Goal: Task Accomplishment & Management: Use online tool/utility

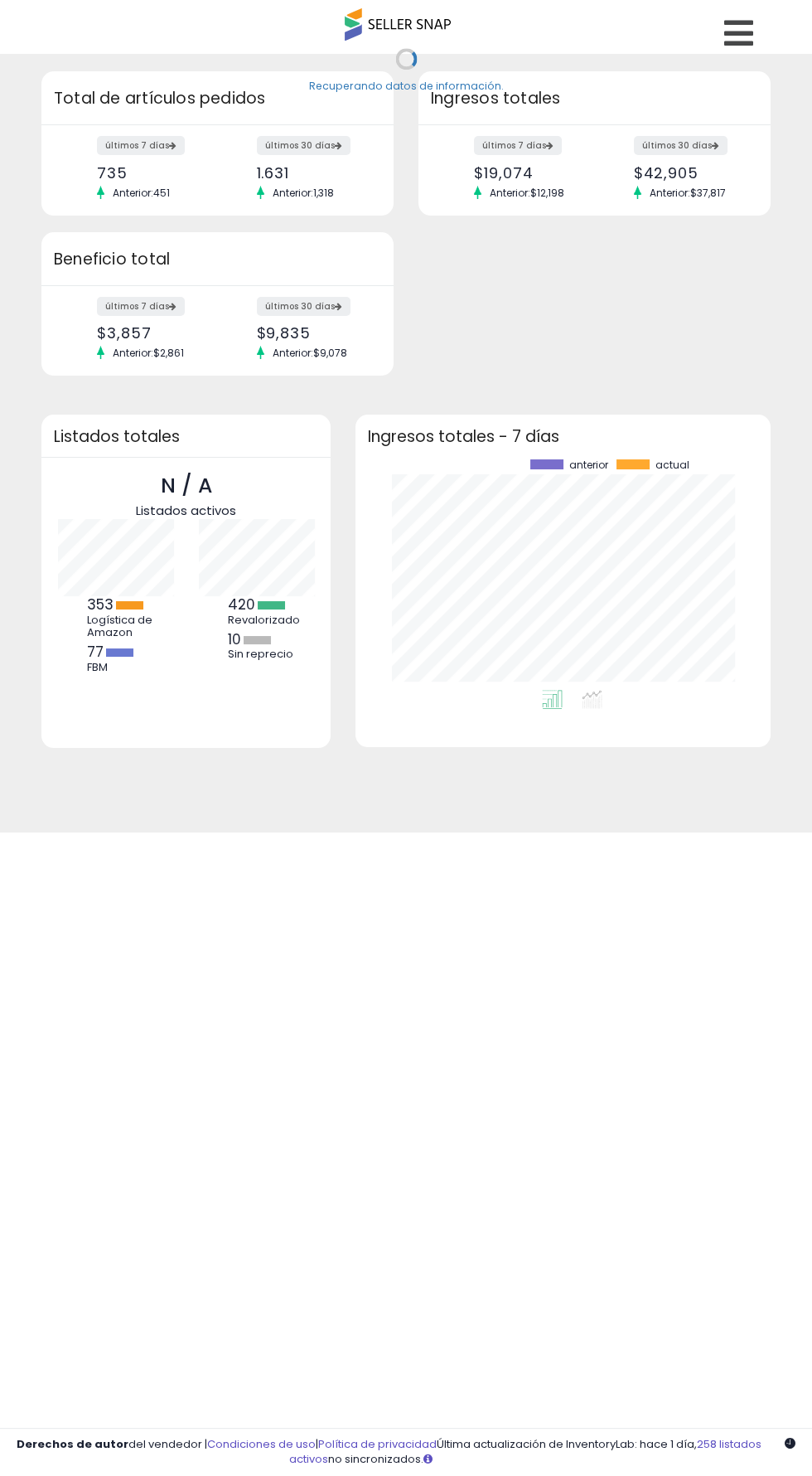
scroll to position [230, 381]
click at [757, 42] on link at bounding box center [741, 29] width 59 height 58
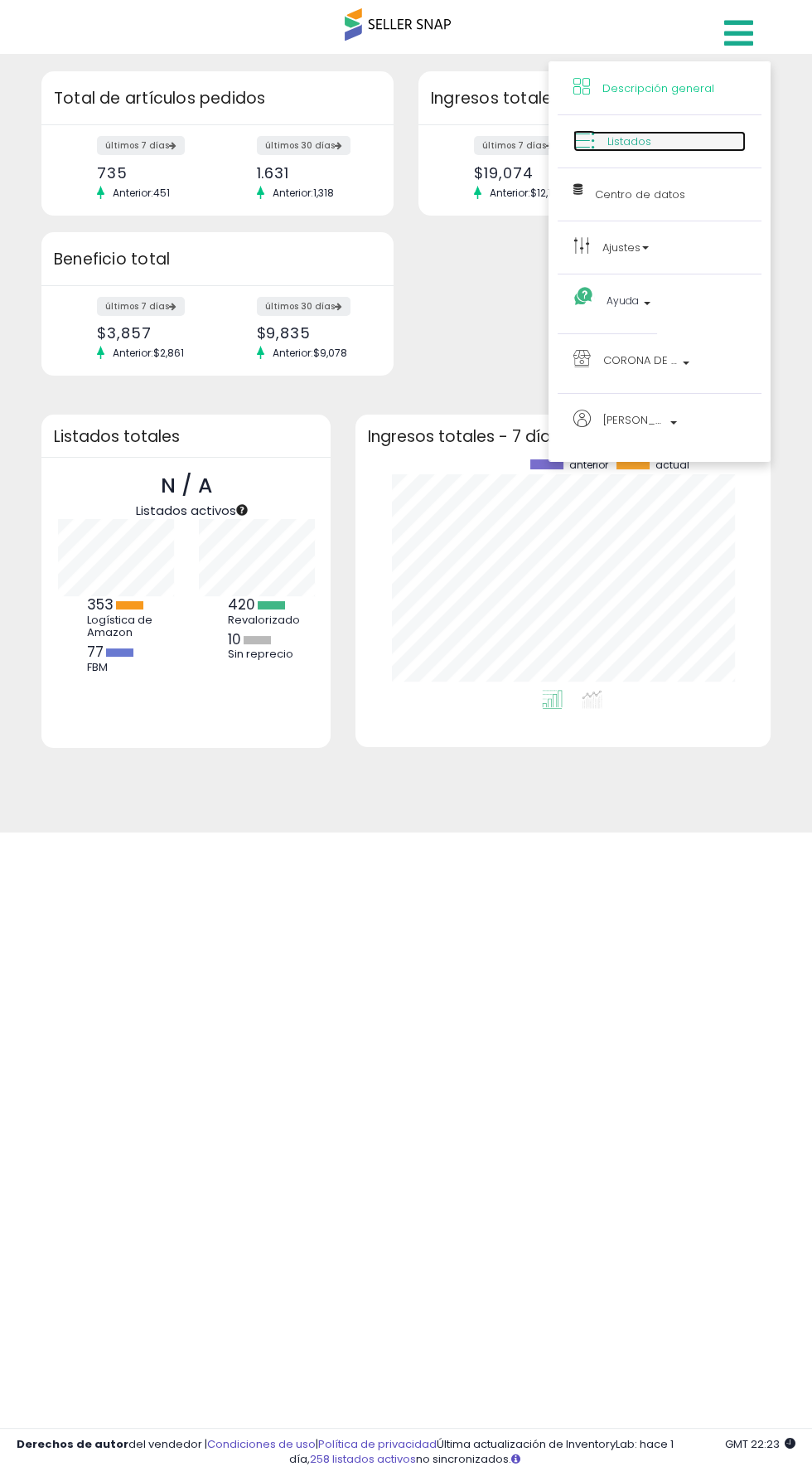
click at [682, 141] on link "Listados" at bounding box center [659, 141] width 172 height 21
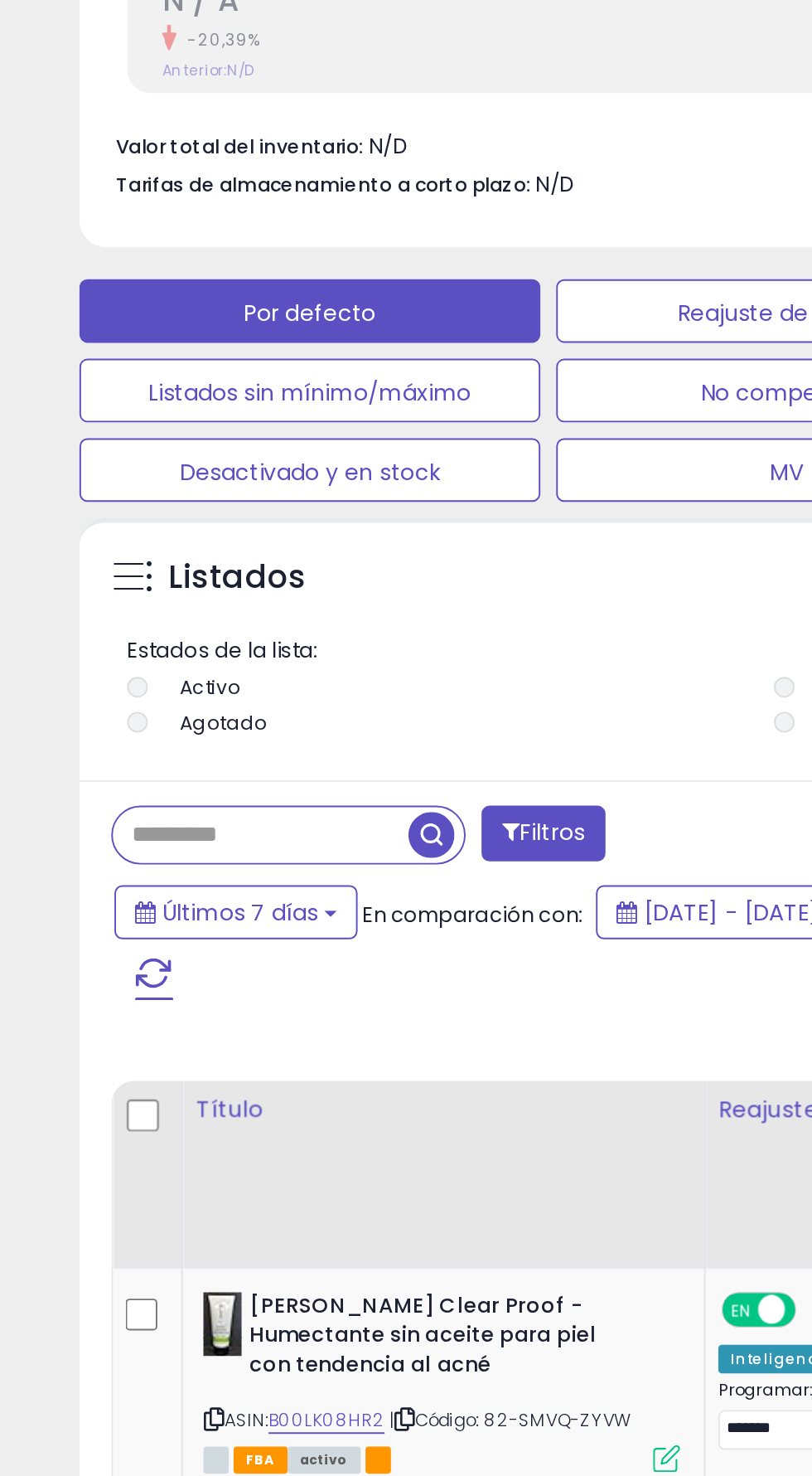
scroll to position [764, 0]
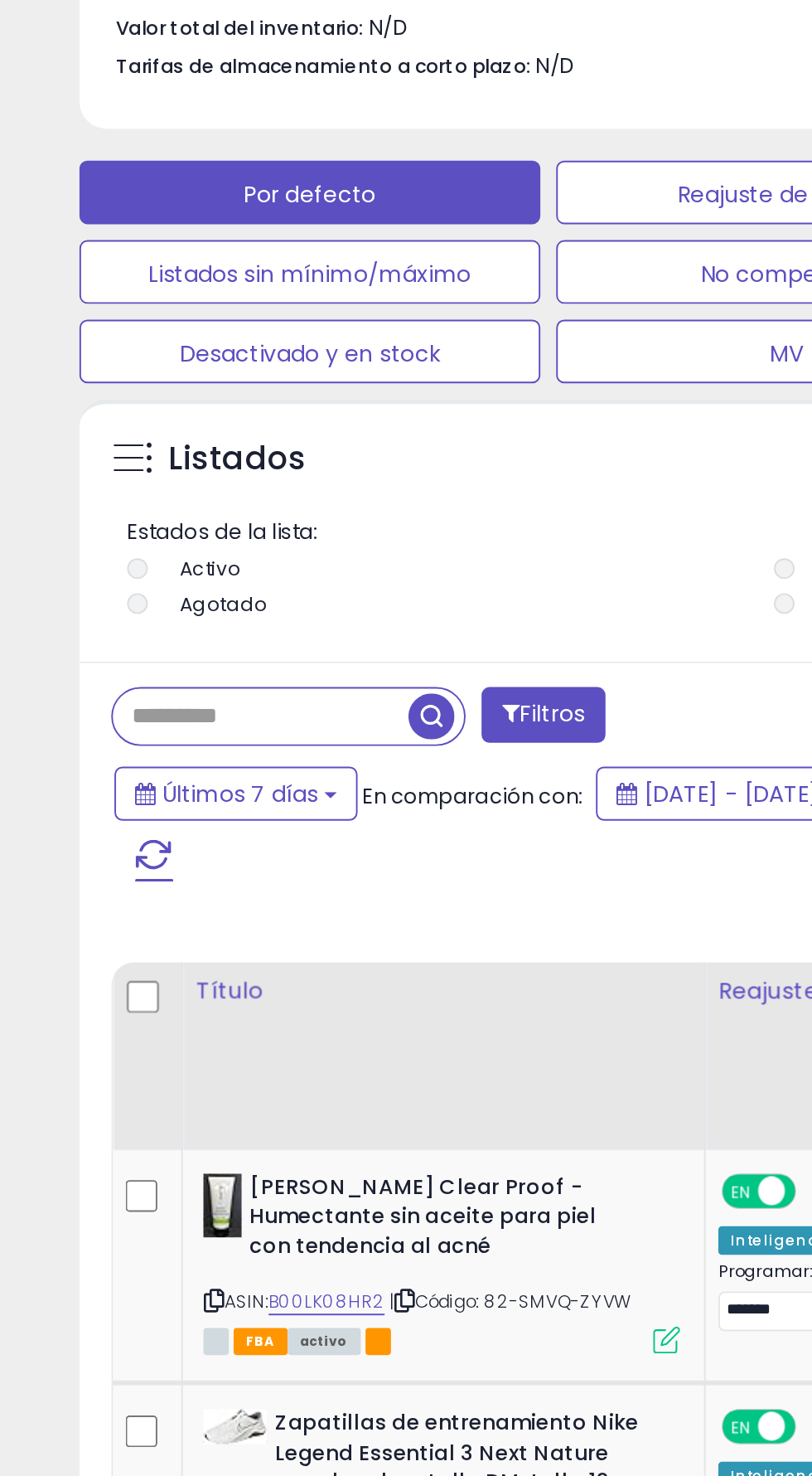
paste input "**********"
type input "**********"
click at [228, 622] on span "button" at bounding box center [225, 621] width 24 height 24
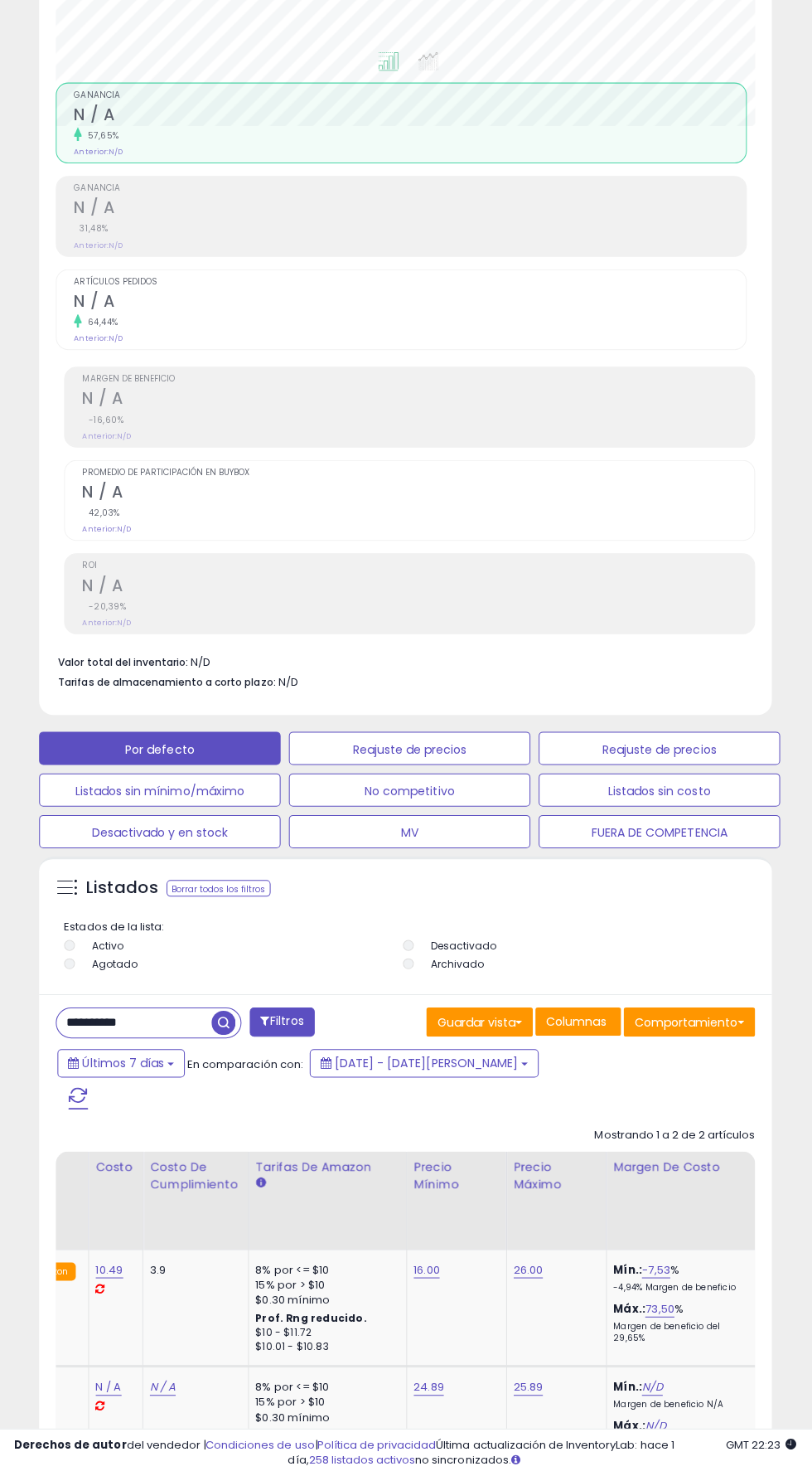
scroll to position [0, 0]
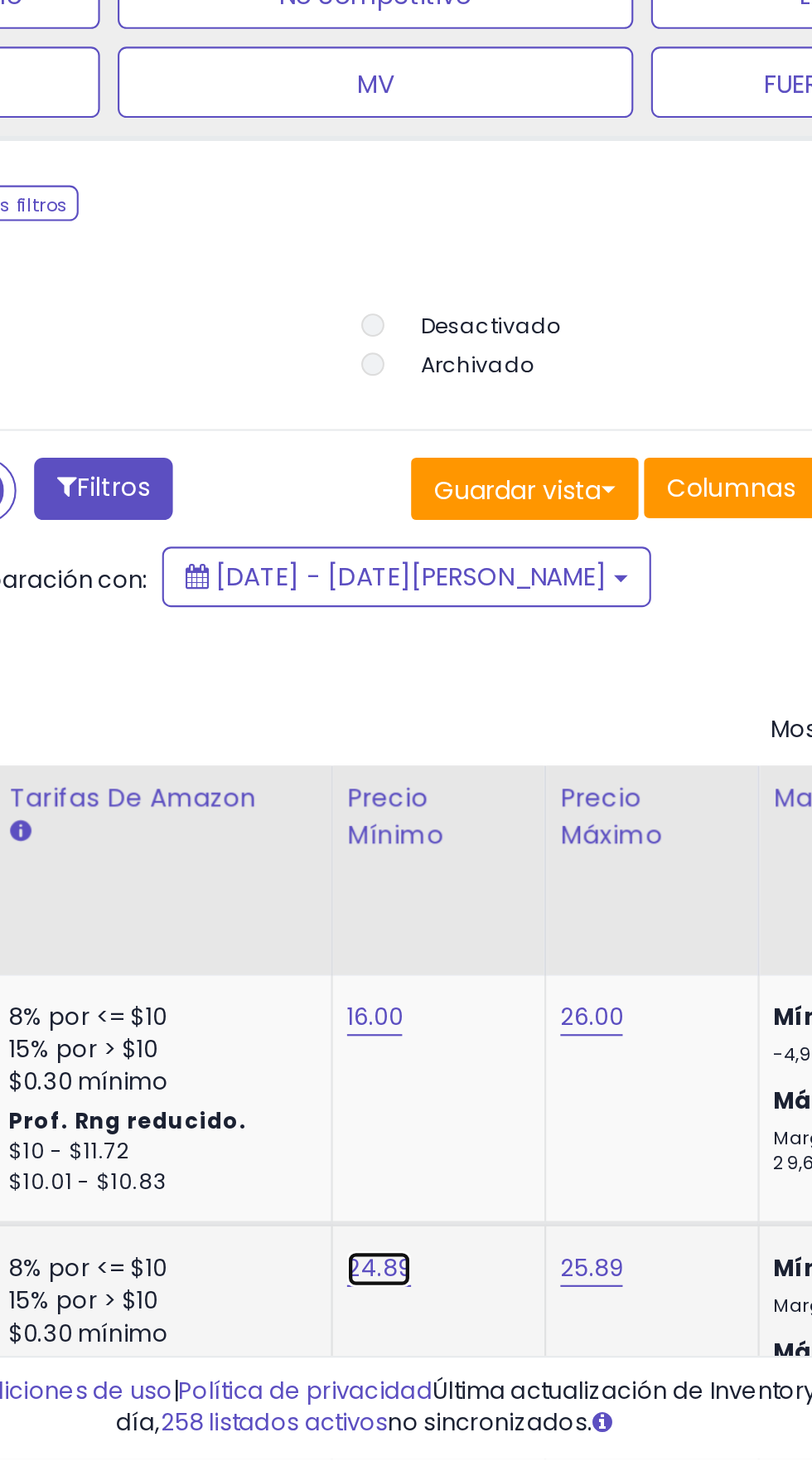
click at [397, 1277] on font "24.89" at bounding box center [410, 1269] width 26 height 16
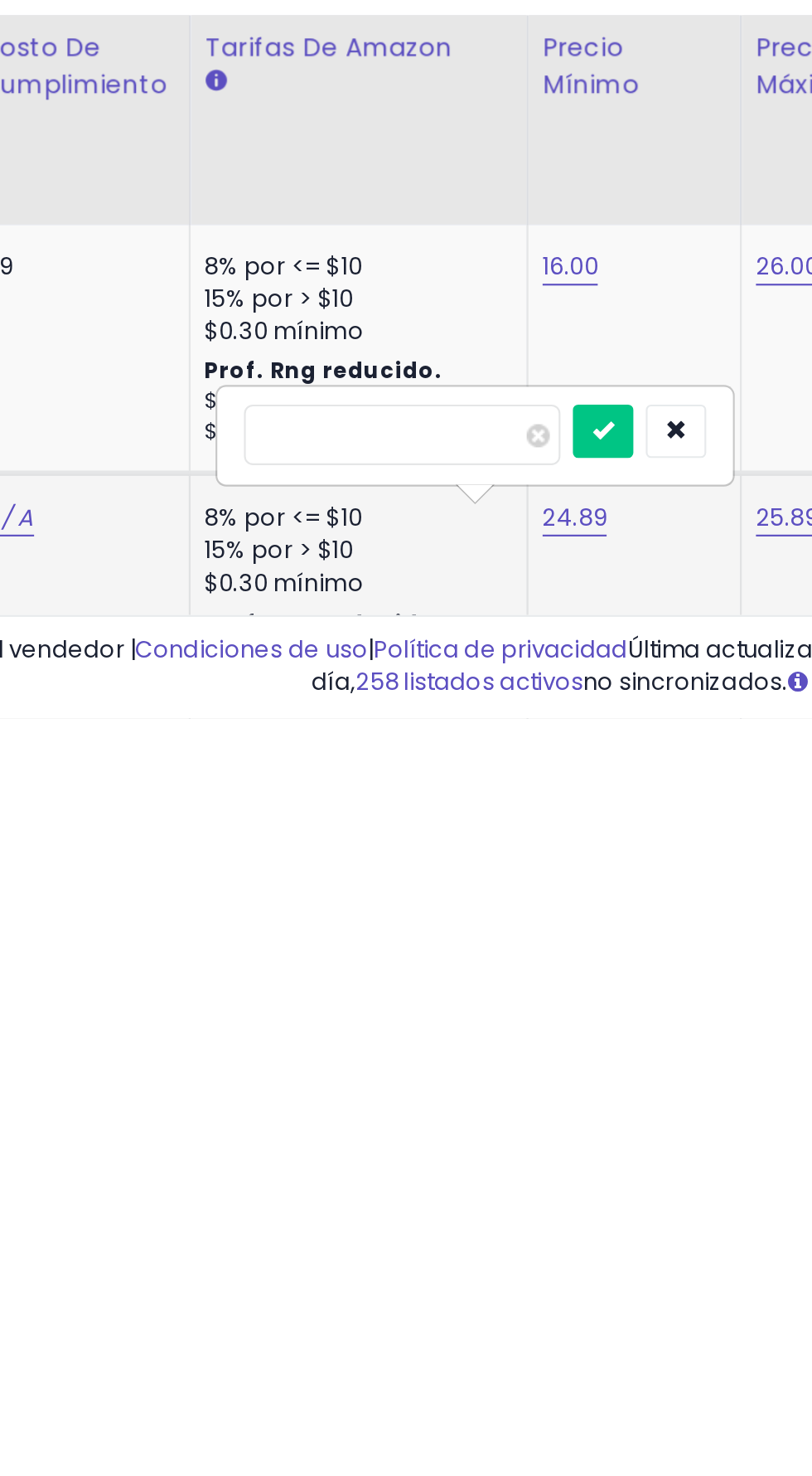
scroll to position [367, 0]
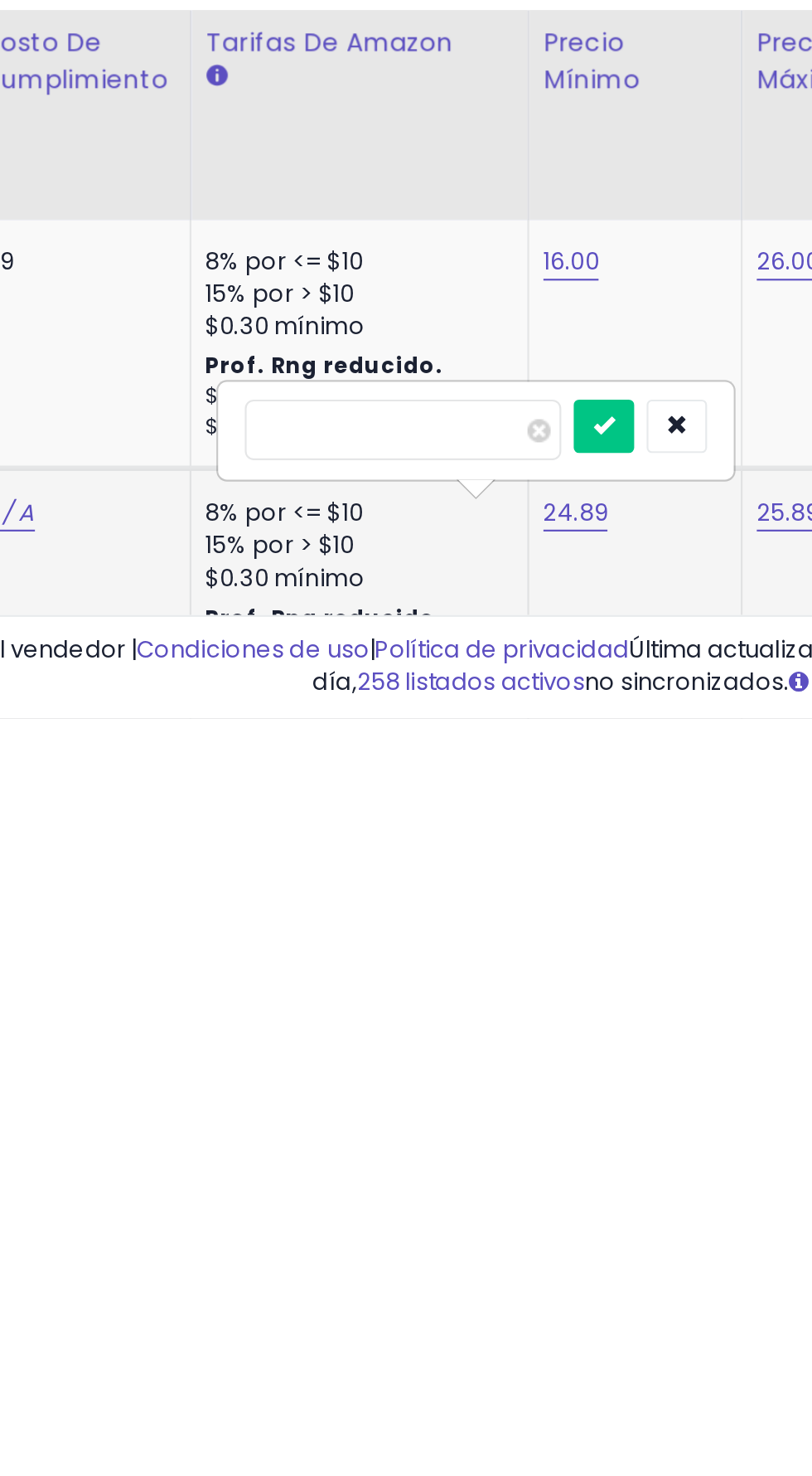
type input "*"
type input "*****"
click at [430, 1334] on icon "submit" at bounding box center [425, 1339] width 10 height 10
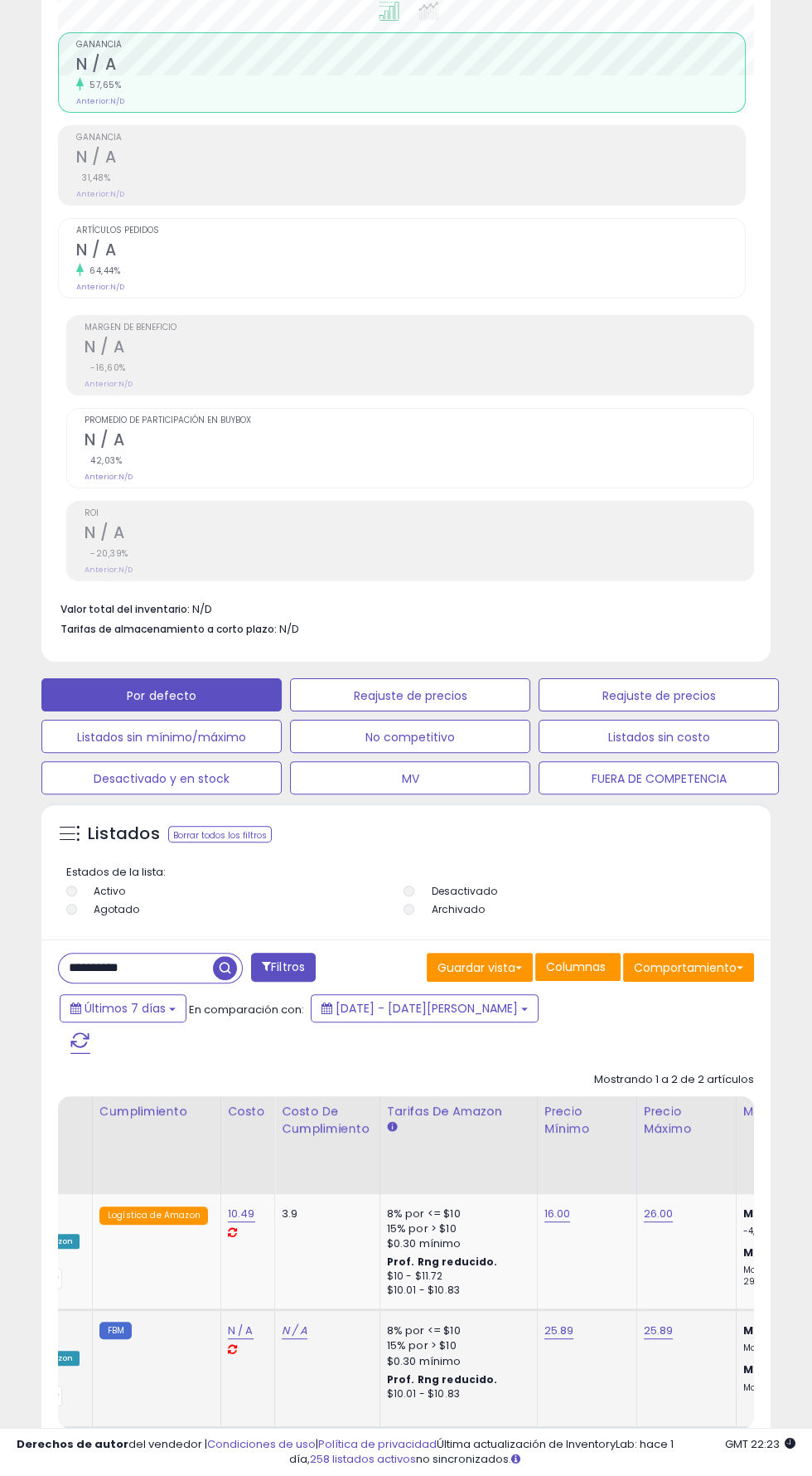
scroll to position [0, 26]
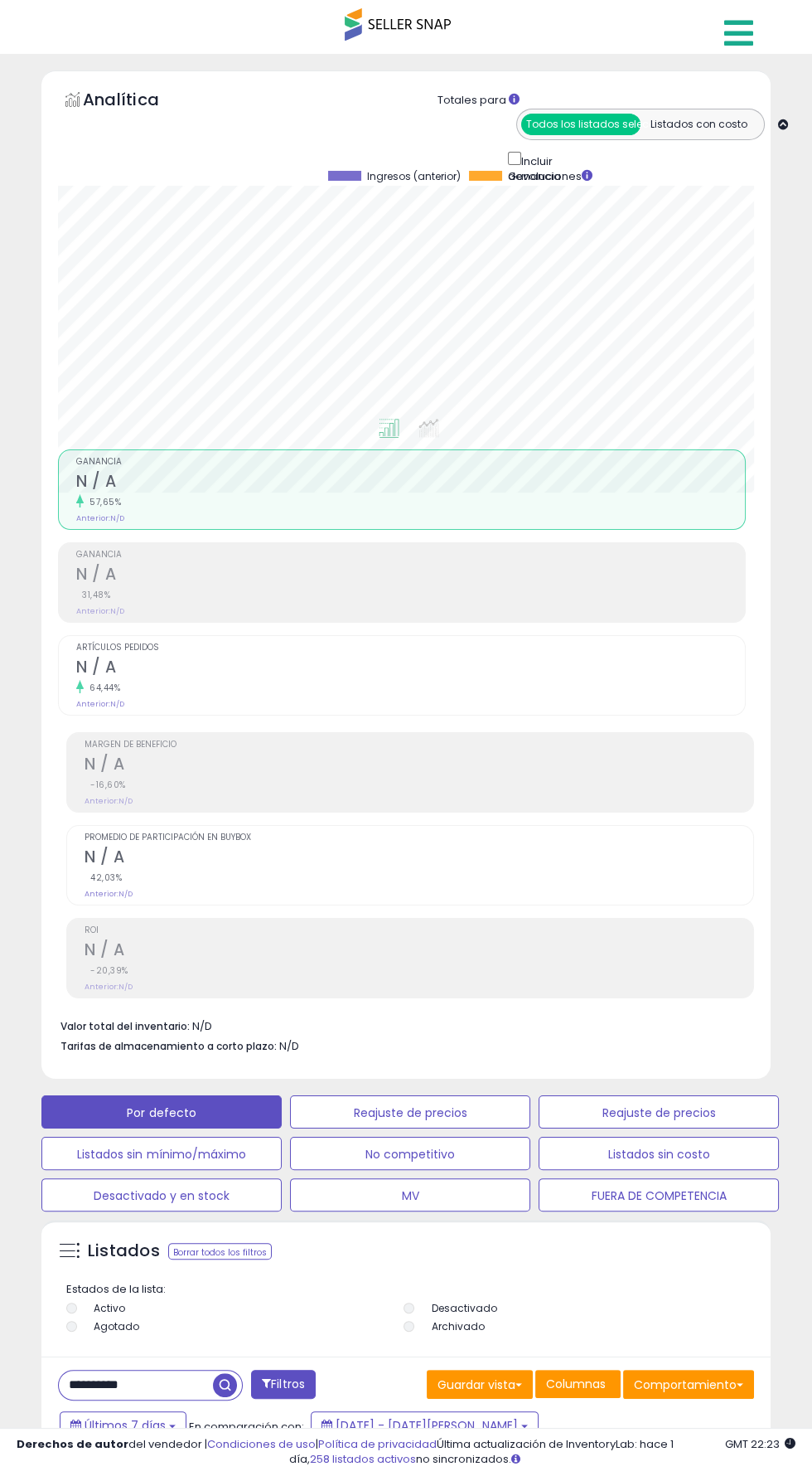
click at [747, 29] on icon at bounding box center [738, 34] width 29 height 34
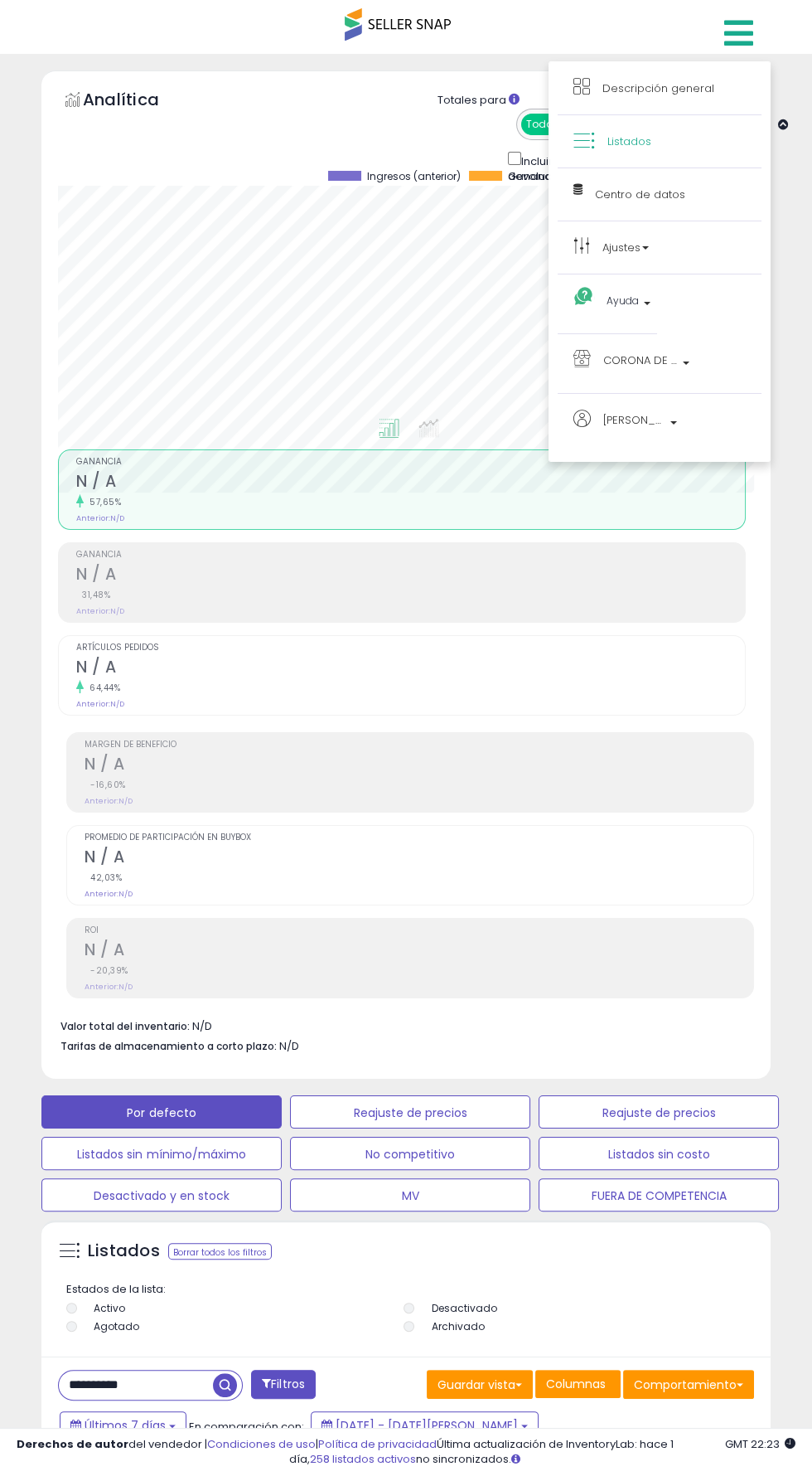
click at [661, 145] on link "Listados" at bounding box center [659, 141] width 172 height 21
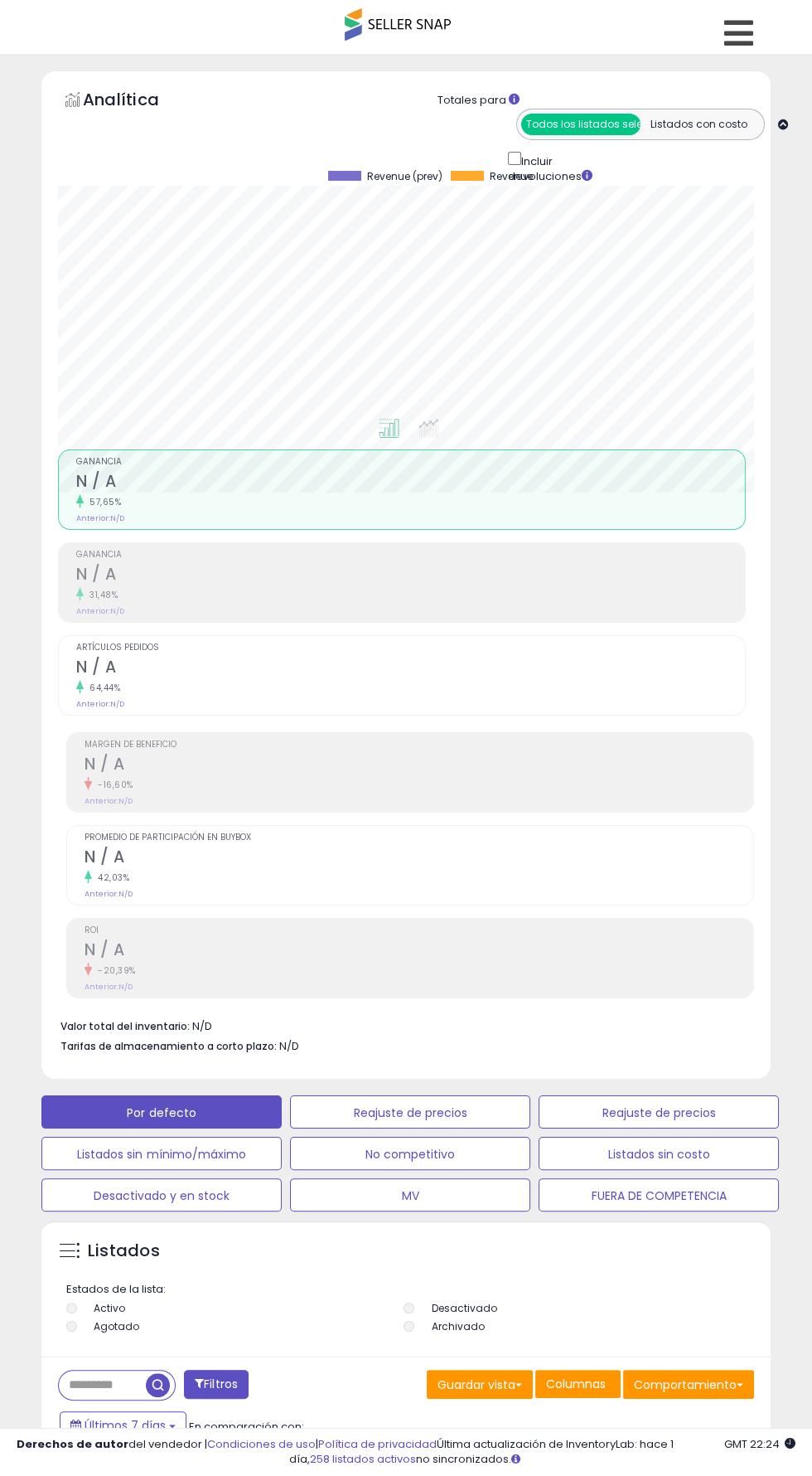
scroll to position [324, 721]
click at [745, 27] on icon at bounding box center [738, 34] width 29 height 34
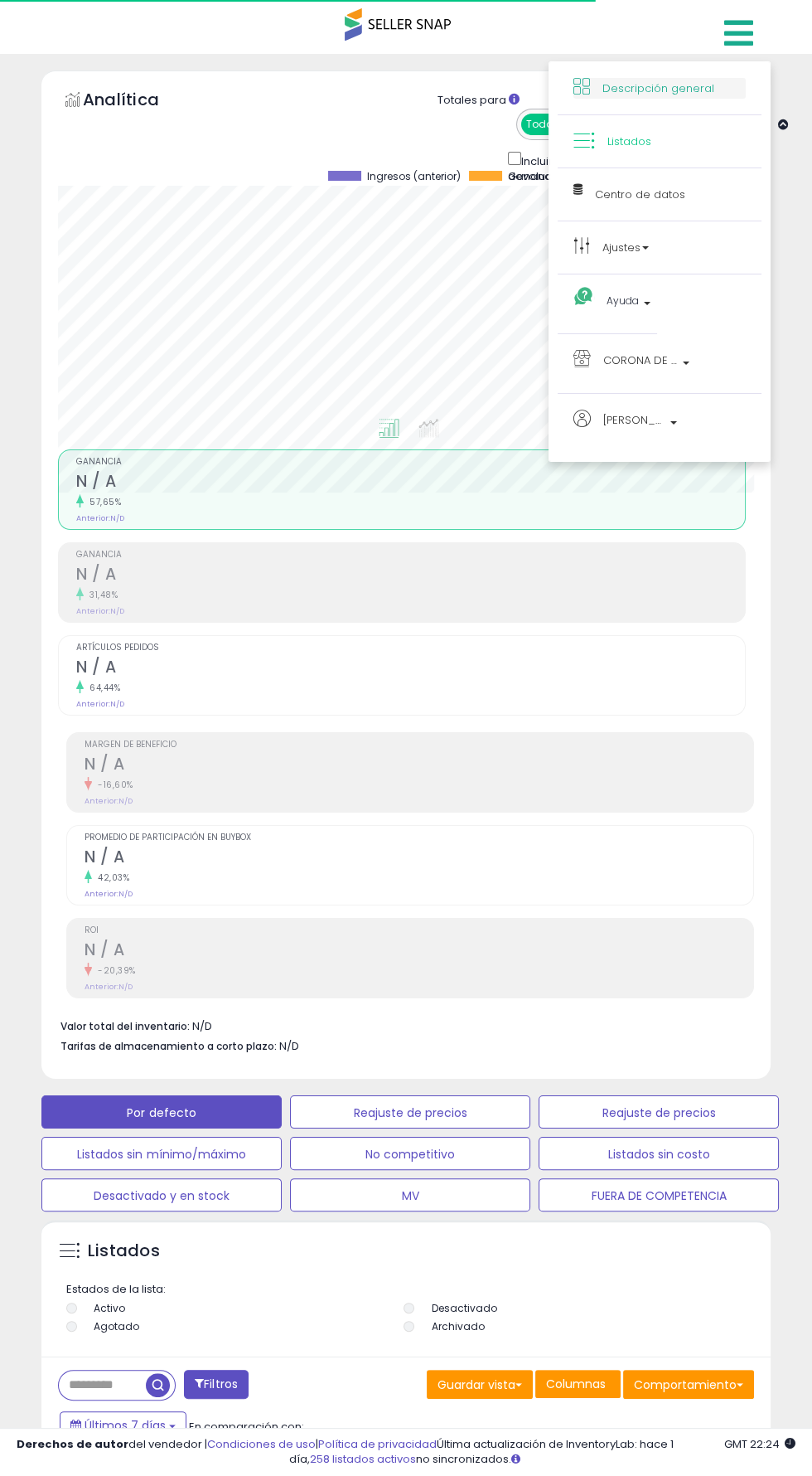
click at [675, 90] on font "Descripción general" at bounding box center [658, 88] width 112 height 16
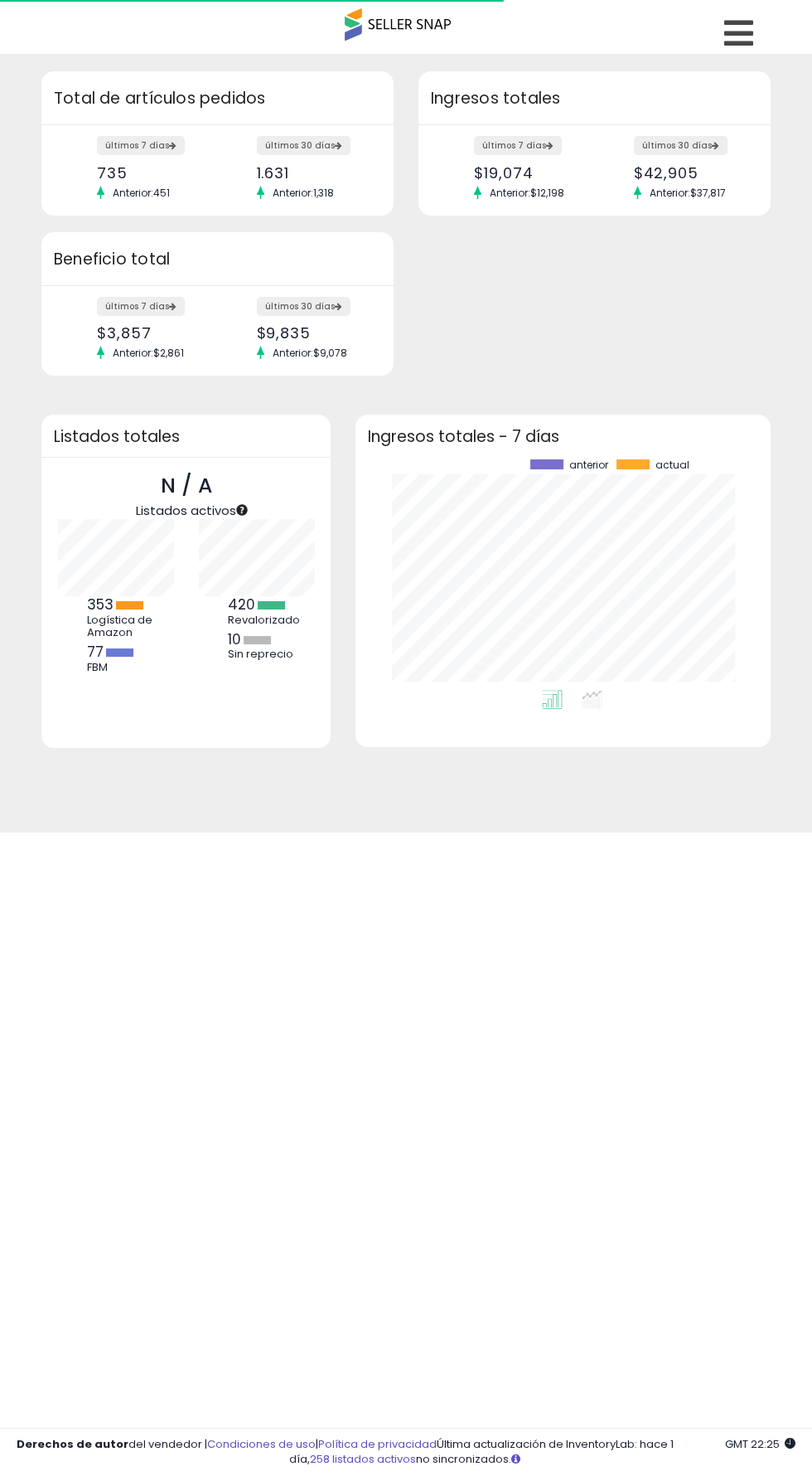
scroll to position [230, 381]
click at [738, 55] on div "Recuperando datos de información. Recuperando datos de descripción general. Tot…" at bounding box center [406, 443] width 812 height 779
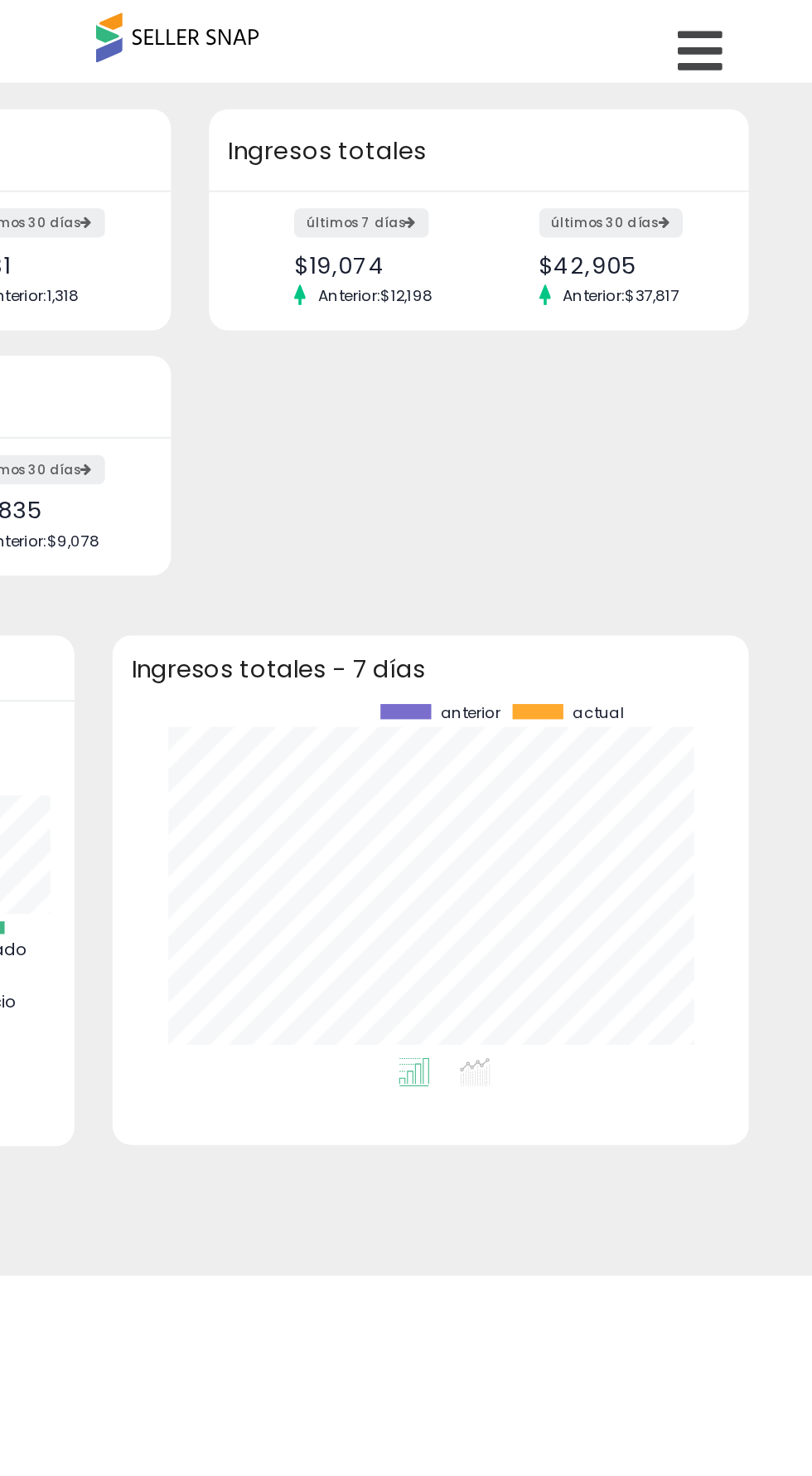
scroll to position [0, 0]
click at [744, 46] on icon at bounding box center [738, 34] width 29 height 34
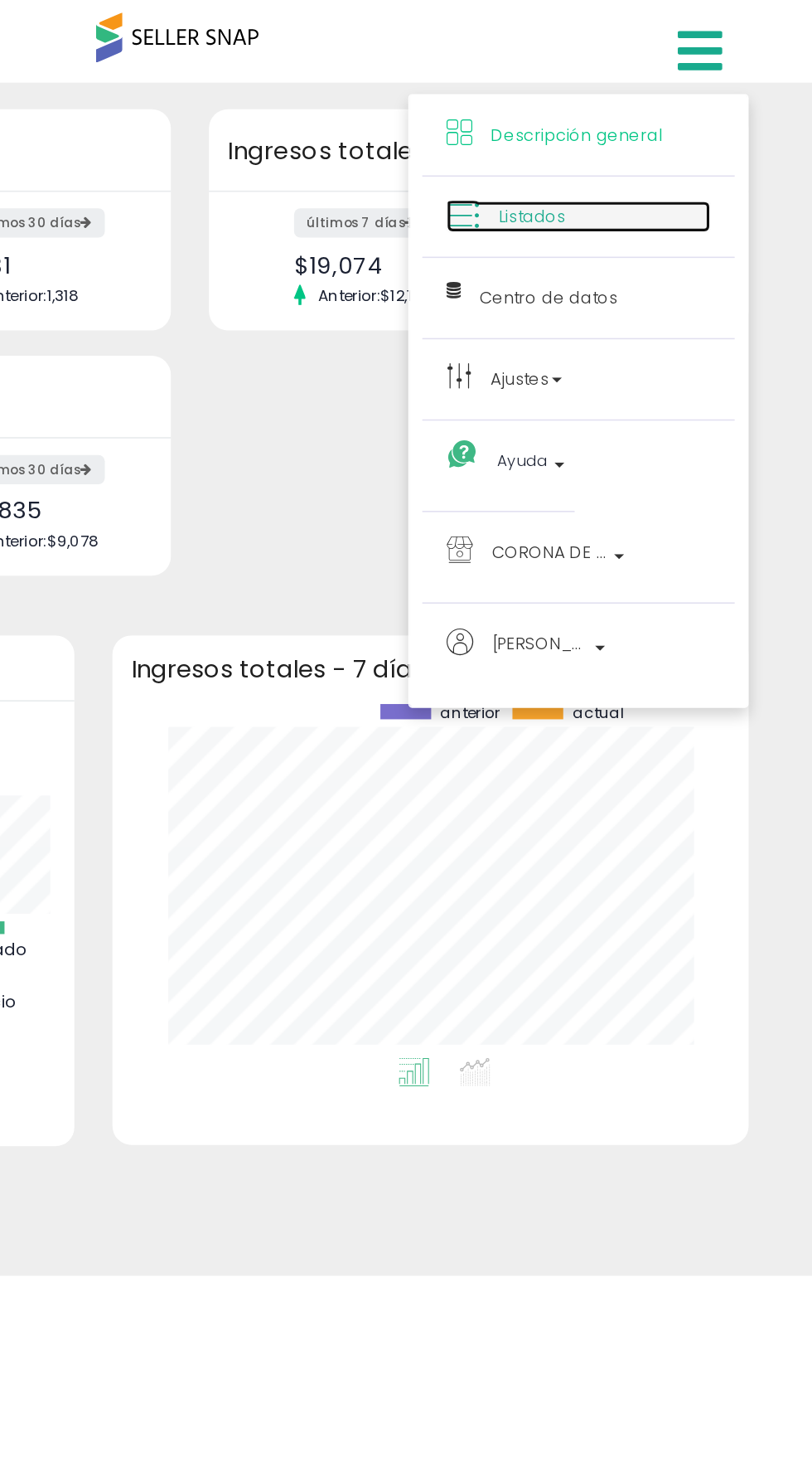
click at [686, 145] on link "Listados" at bounding box center [659, 141] width 172 height 21
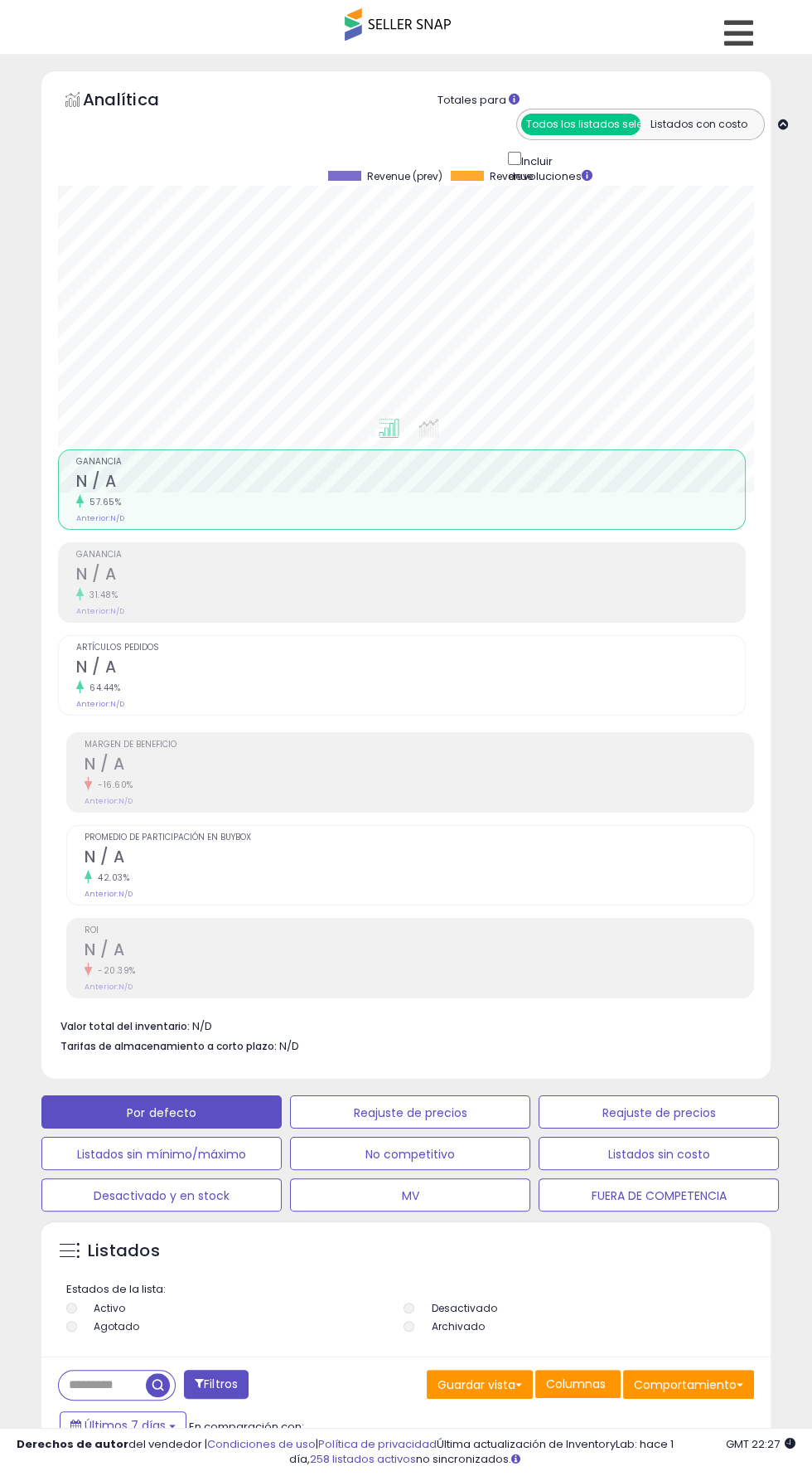
scroll to position [324, 721]
click at [747, 41] on icon at bounding box center [738, 34] width 29 height 34
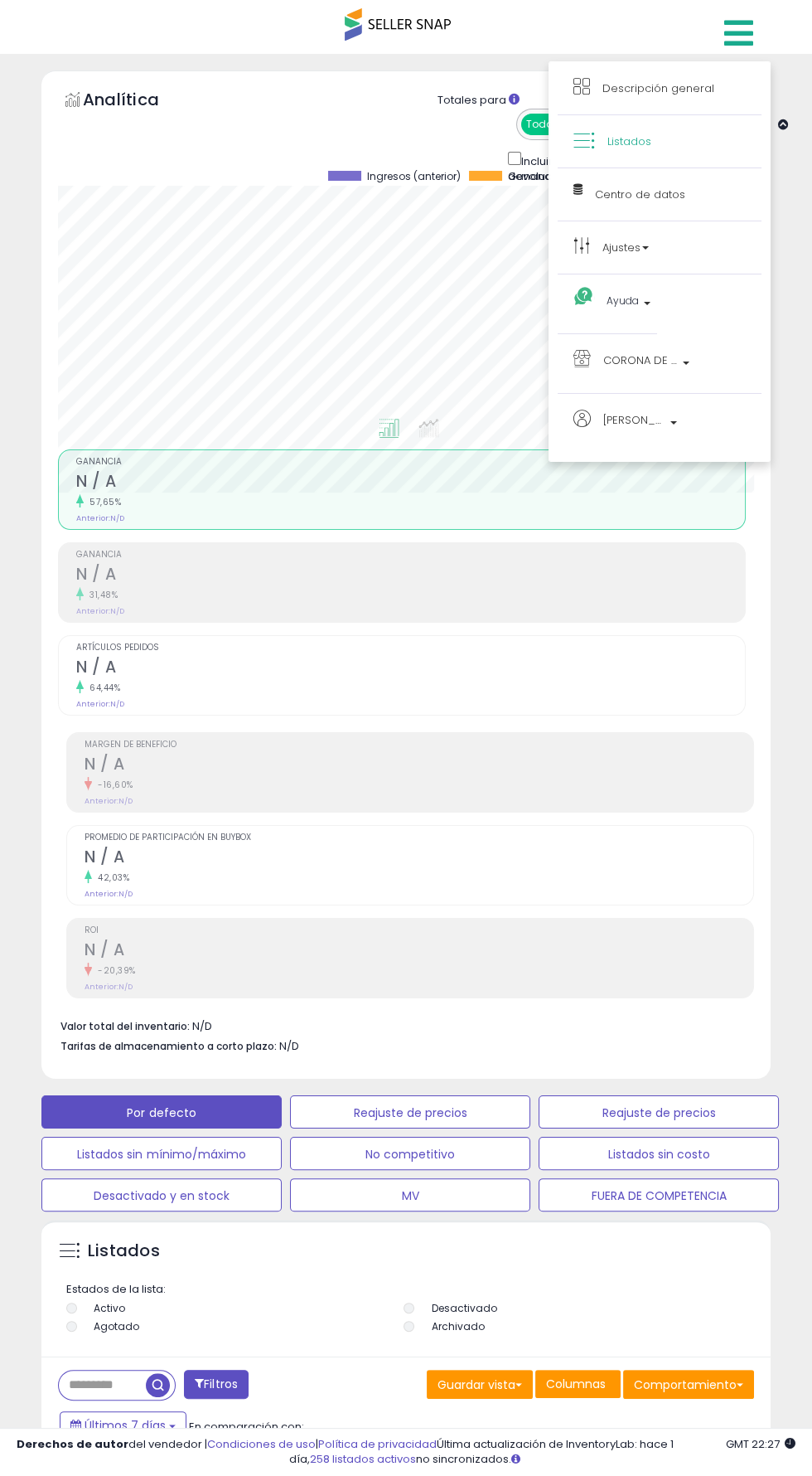
click at [691, 135] on link "Listados" at bounding box center [659, 141] width 172 height 21
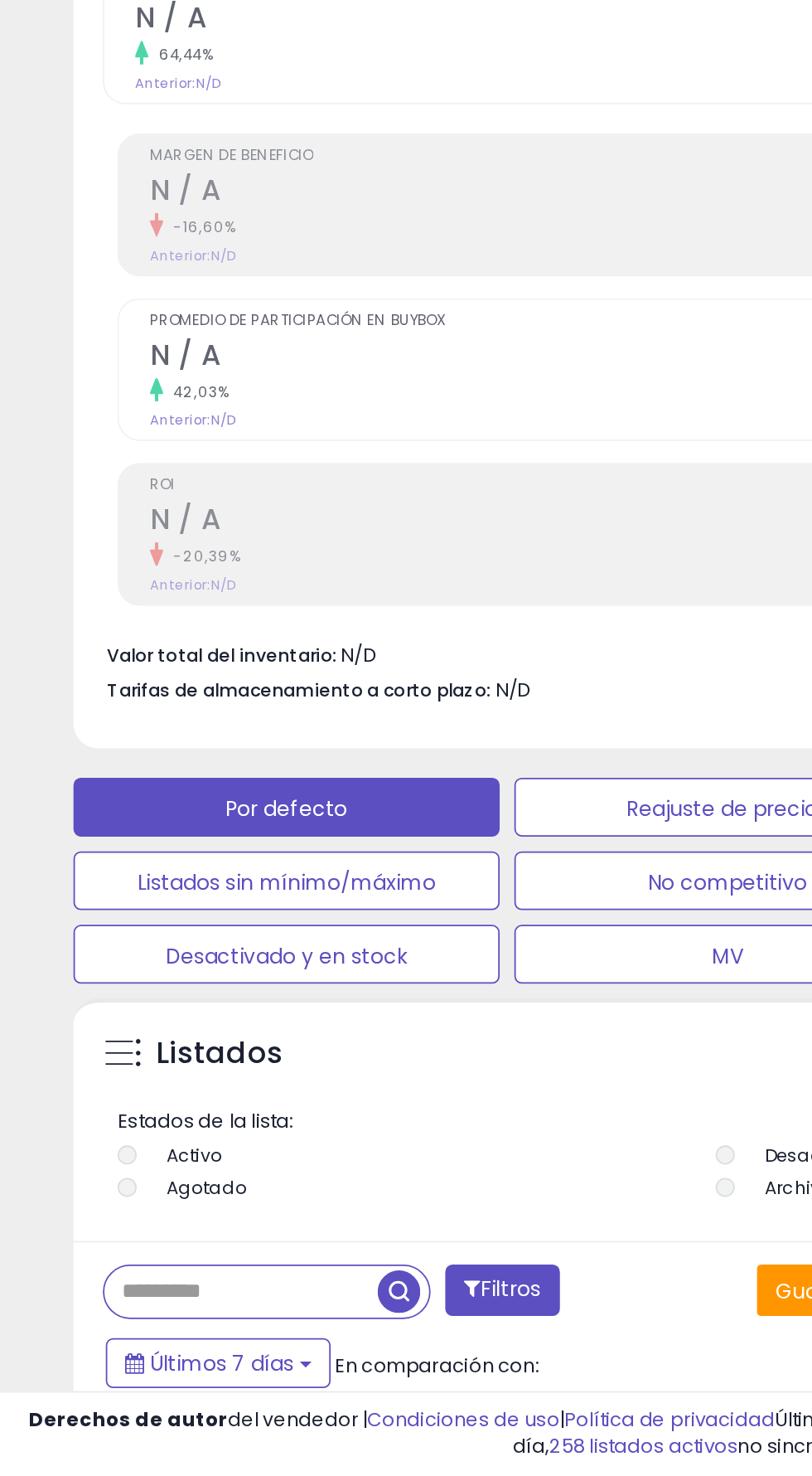
scroll to position [324, 721]
paste input "**********"
type input "**********"
click at [223, 1377] on span "button" at bounding box center [225, 1372] width 24 height 24
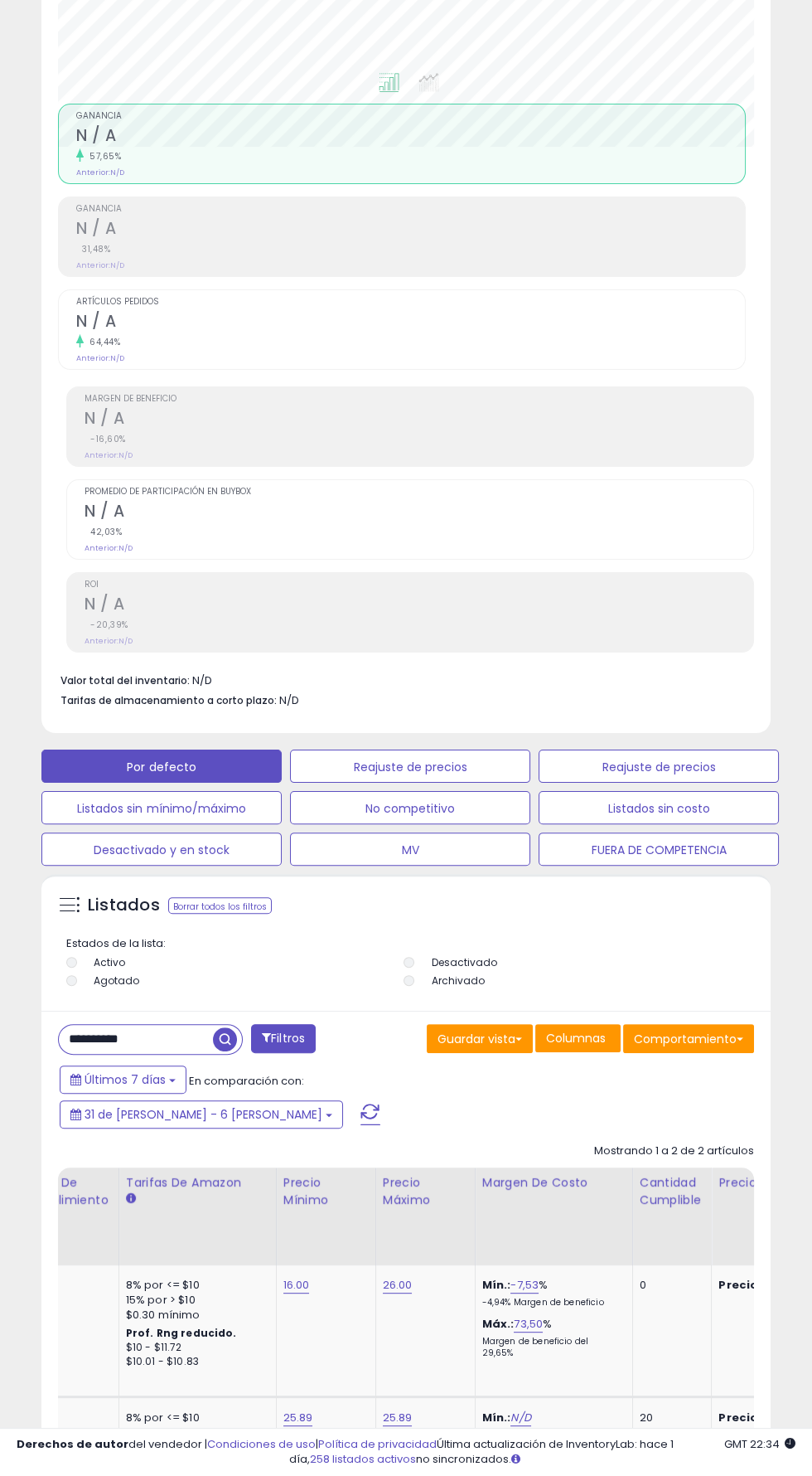
scroll to position [0, 0]
